Goal: Find specific page/section: Find specific page/section

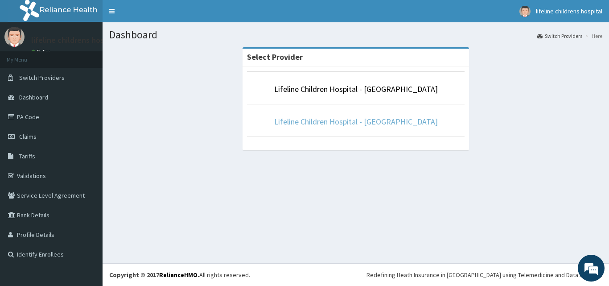
click at [333, 124] on link "Lifeline Children Hospital - Lekki" at bounding box center [356, 121] width 164 height 10
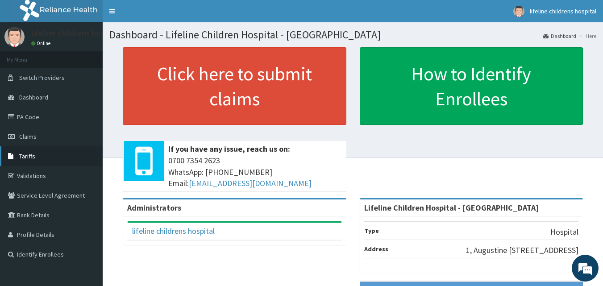
click at [31, 161] on link "Tariffs" at bounding box center [51, 156] width 103 height 20
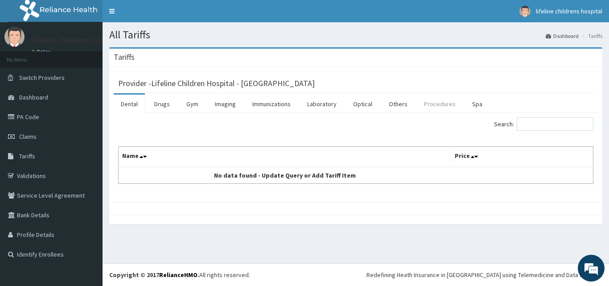
click at [440, 104] on link "Procedures" at bounding box center [440, 104] width 46 height 19
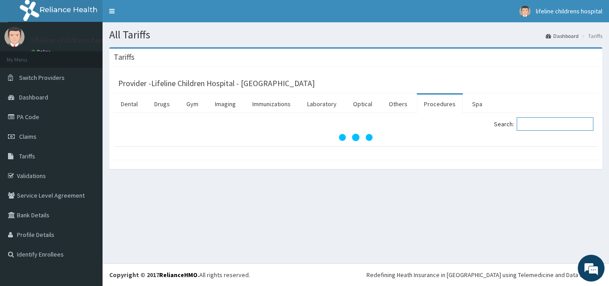
click at [551, 124] on input "Search:" at bounding box center [555, 123] width 77 height 13
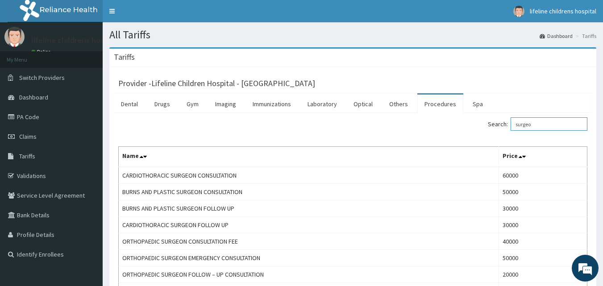
type input "surgeo"
